Goal: Task Accomplishment & Management: Use online tool/utility

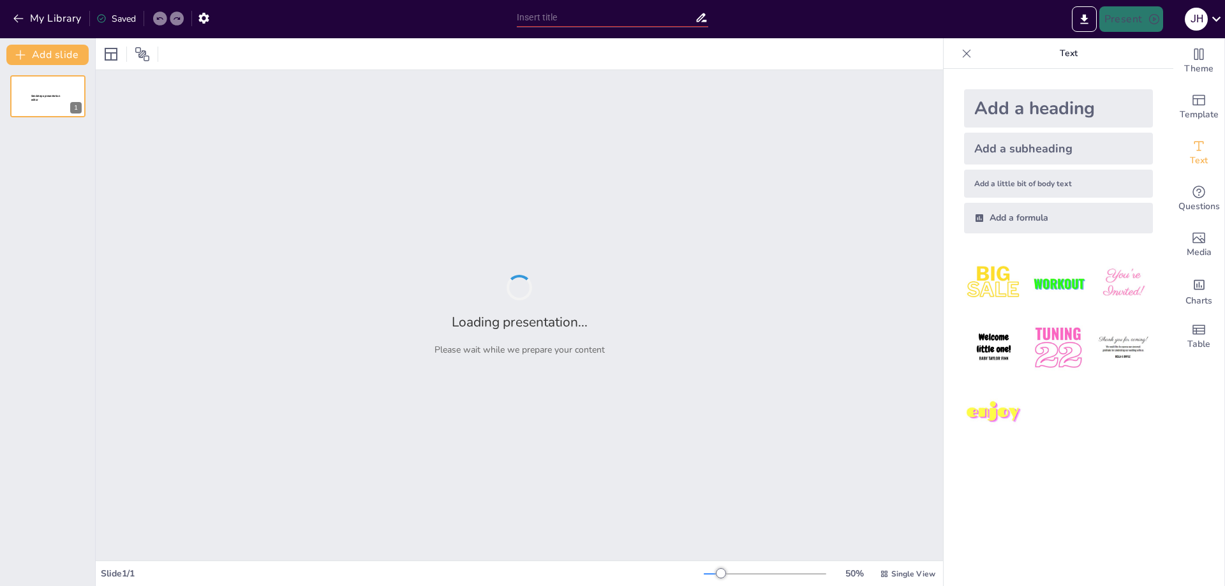
type input "Active Learning Strategies: Engaging Students for Improved Academic Outcomes"
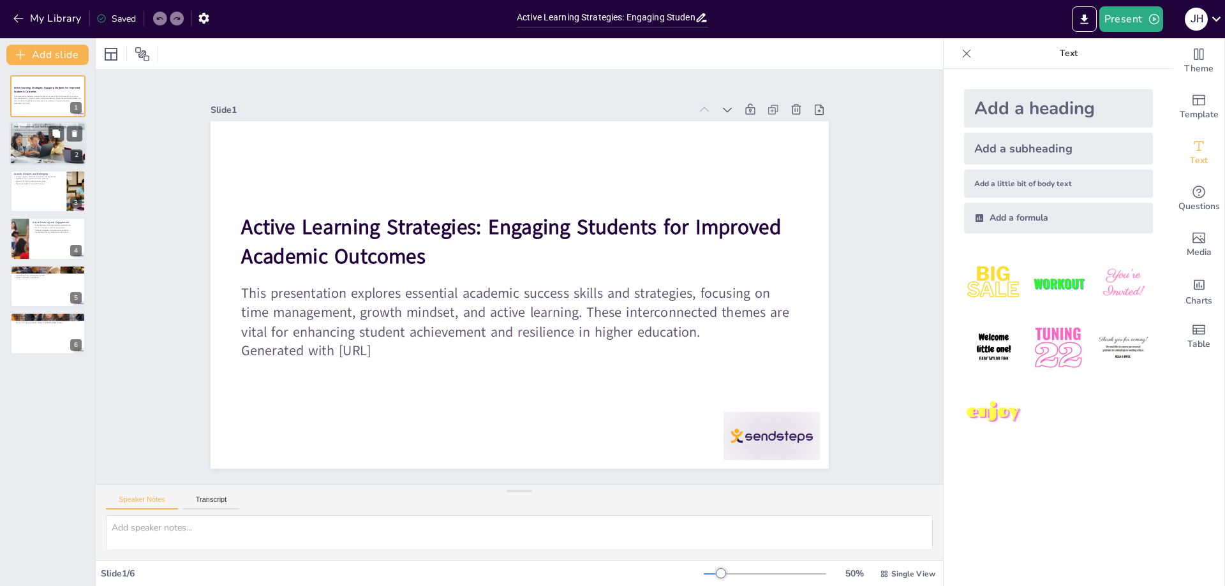
click at [54, 149] on div at bounding box center [48, 144] width 77 height 54
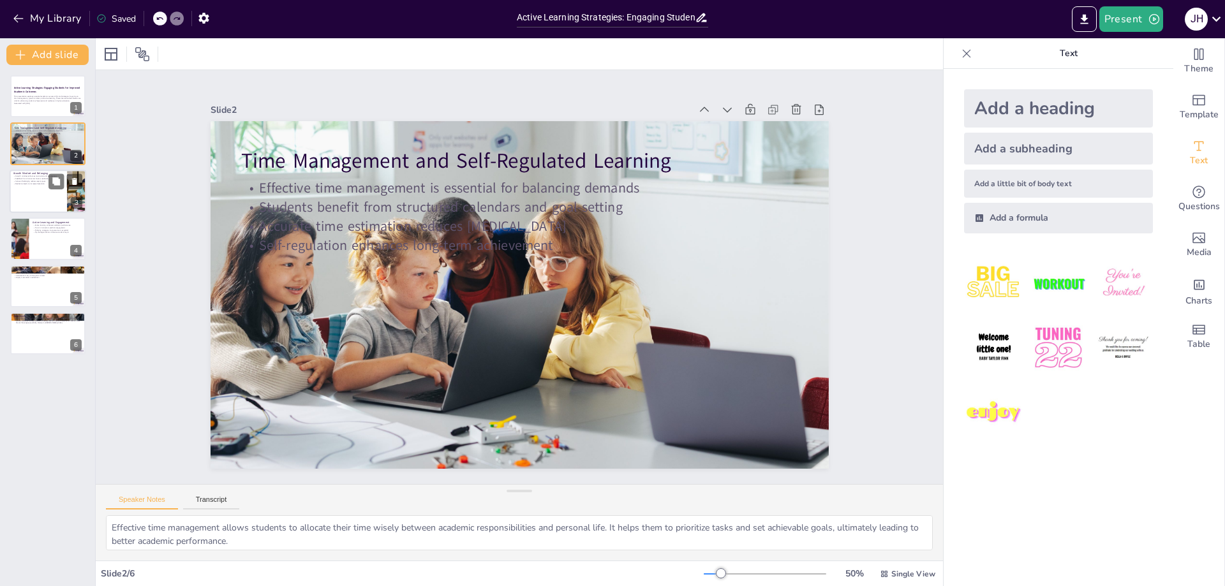
click at [43, 192] on div at bounding box center [48, 191] width 77 height 43
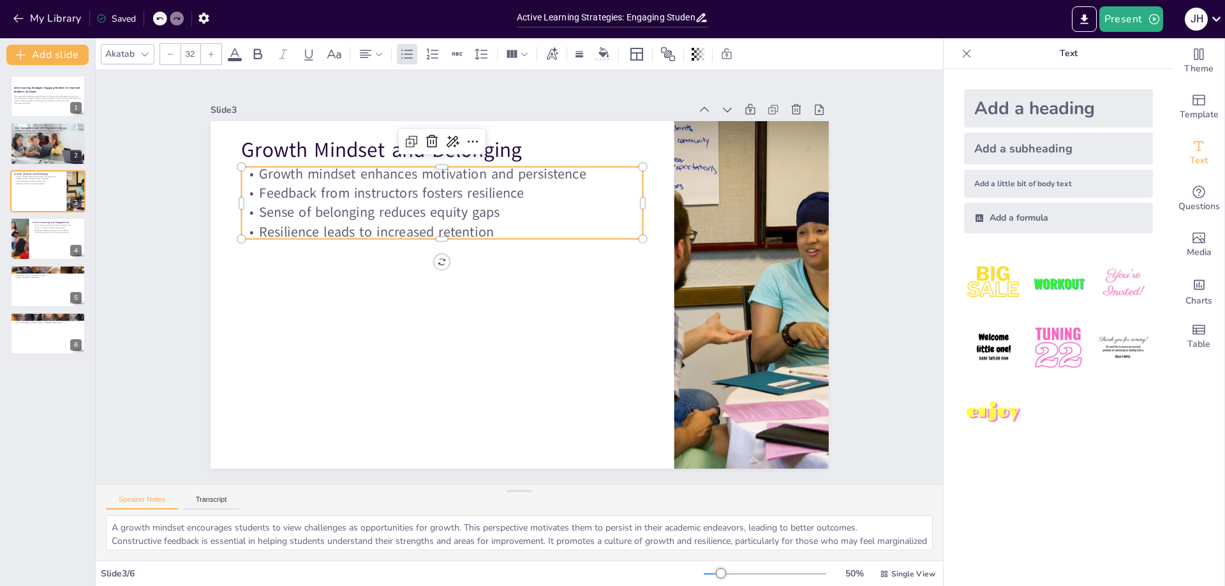
click at [429, 226] on p "Resilience leads to increased retention" at bounding box center [500, 365] width 142 height 388
click at [50, 241] on div at bounding box center [48, 238] width 77 height 43
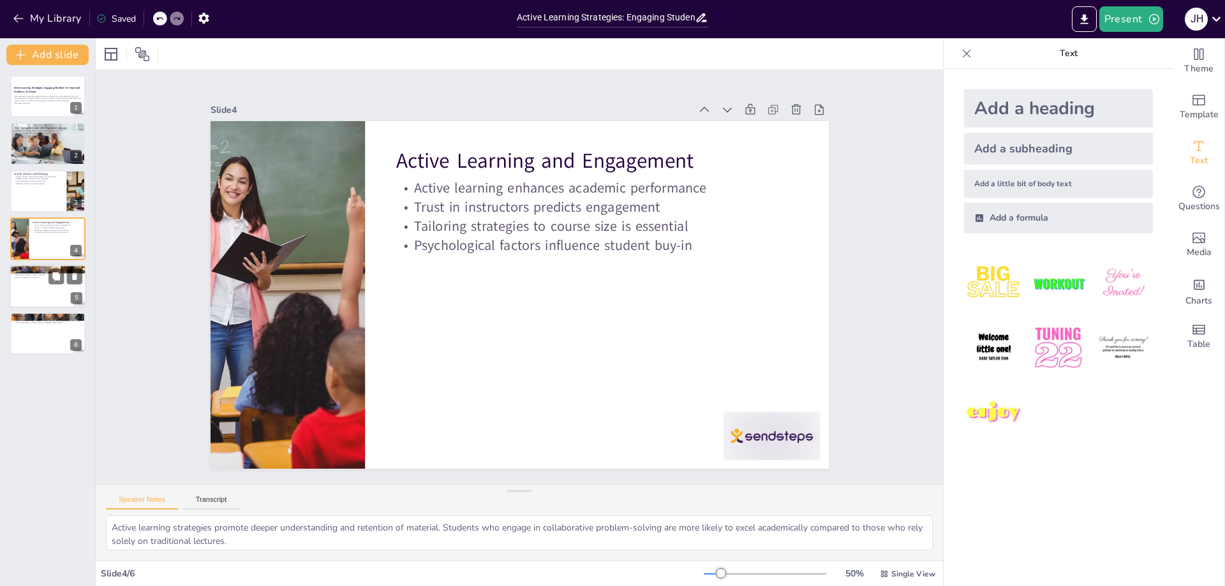
click at [49, 295] on div at bounding box center [48, 286] width 77 height 43
type textarea "A holistic approach that combines time management, growth mindset, and active l…"
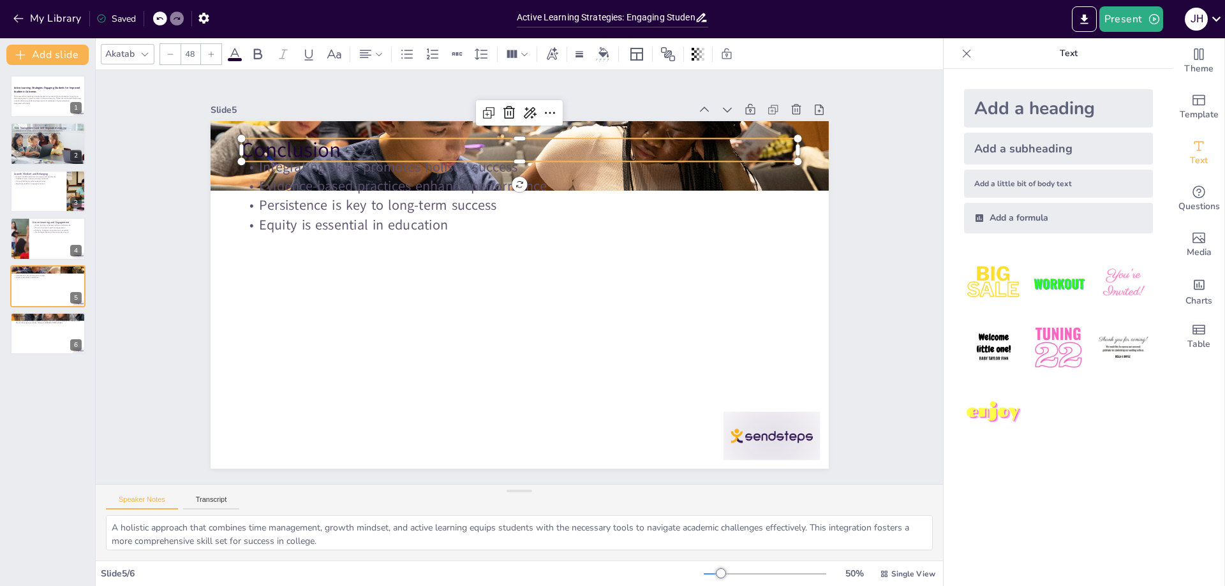
click at [333, 267] on p "Conclusion" at bounding box center [468, 393] width 520 height 252
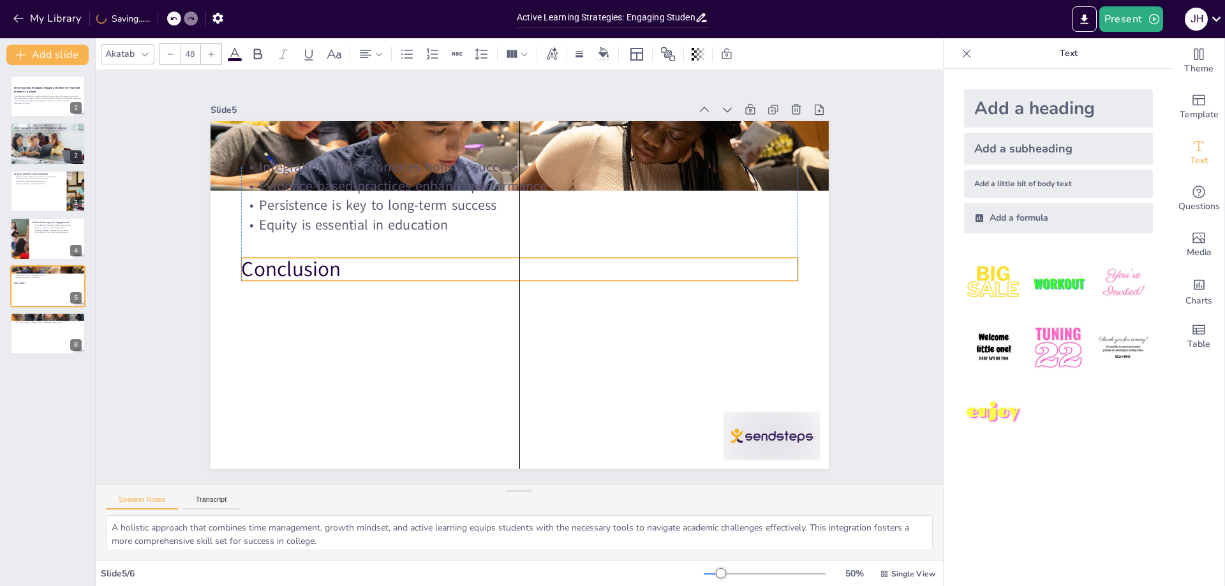
drag, startPoint x: 333, startPoint y: 146, endPoint x: 333, endPoint y: 265, distance: 119.3
click at [468, 265] on p "Conclusion" at bounding box center [511, 278] width 87 height 556
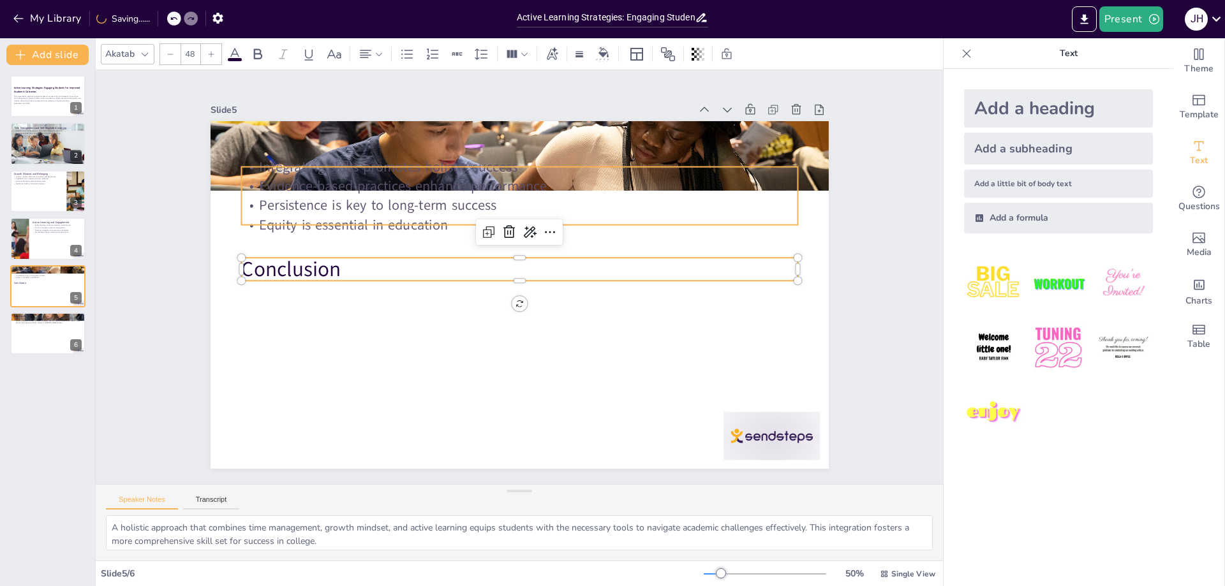
type input "32"
click at [329, 205] on p "Persistence is key to long-term success" at bounding box center [466, 229] width 387 height 426
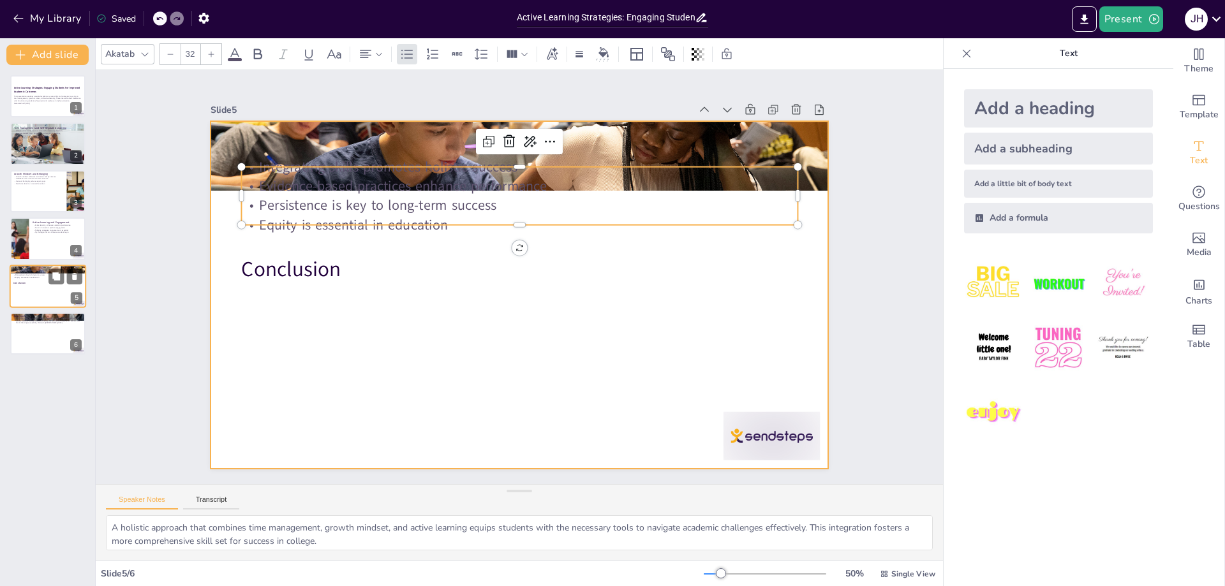
click at [59, 292] on div at bounding box center [48, 286] width 77 height 43
